Goal: Task Accomplishment & Management: Use online tool/utility

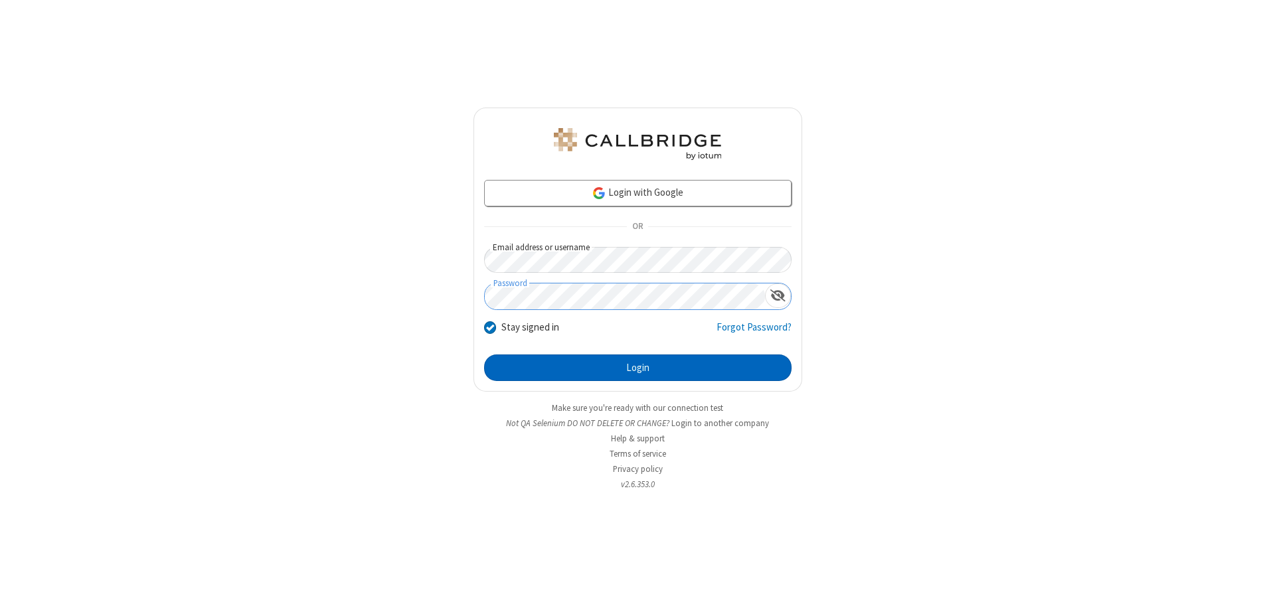
click at [637, 368] on button "Login" at bounding box center [637, 368] width 307 height 27
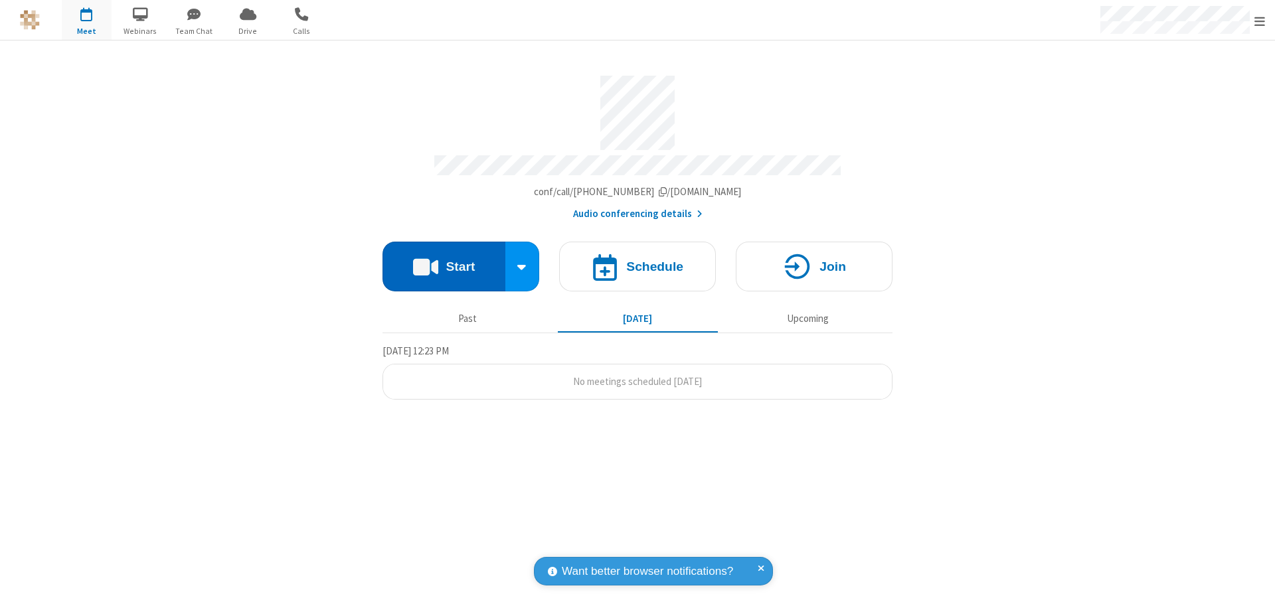
click at [444, 260] on button "Start" at bounding box center [443, 267] width 123 height 50
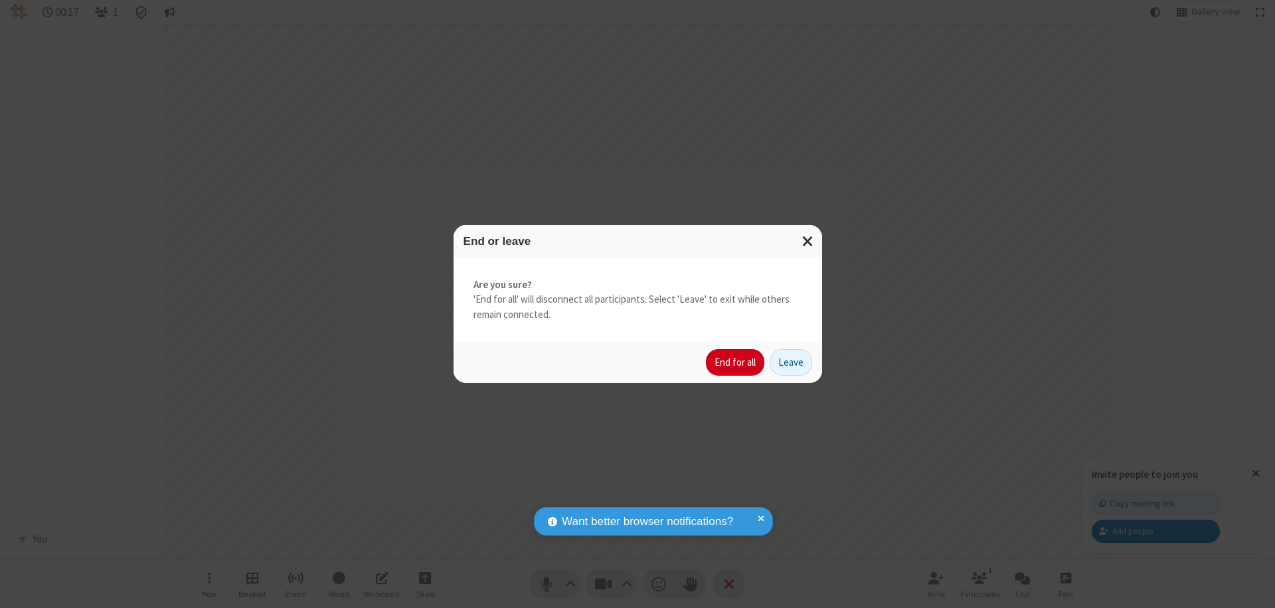
click at [736, 363] on button "End for all" at bounding box center [735, 362] width 58 height 27
